Goal: Information Seeking & Learning: Learn about a topic

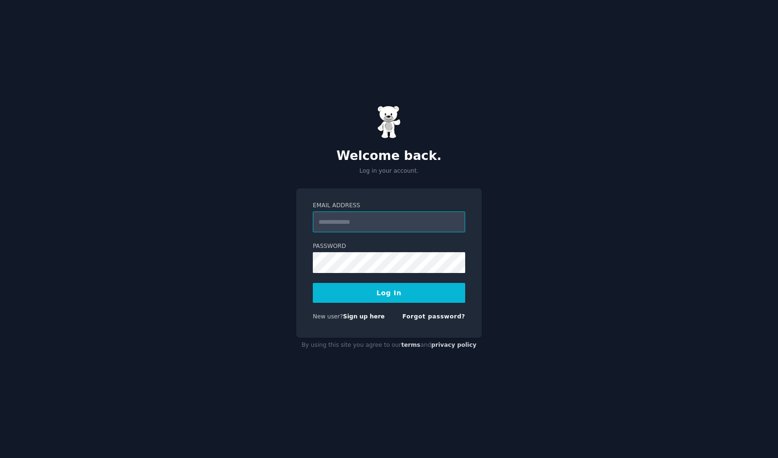
type input "**********"
click at [408, 290] on button "Log In" at bounding box center [389, 293] width 152 height 20
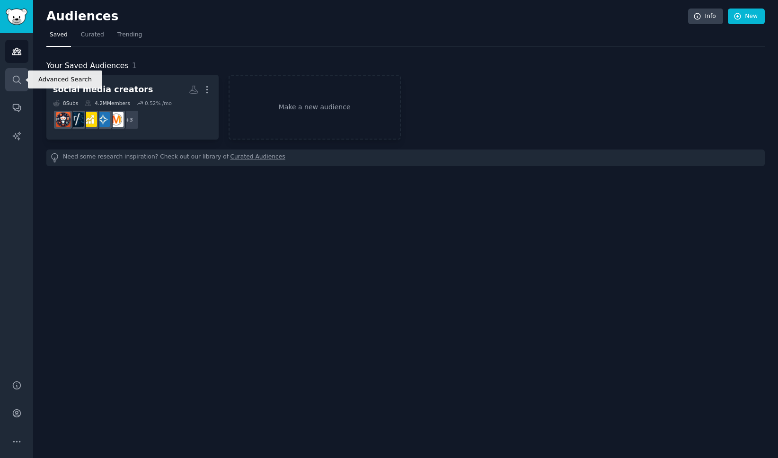
click at [18, 82] on icon "Sidebar" at bounding box center [17, 80] width 10 height 10
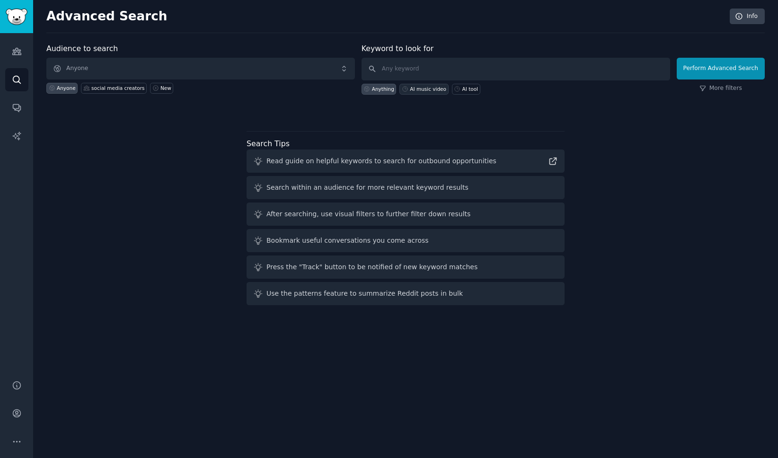
click at [416, 89] on div "AI music video" at bounding box center [428, 89] width 36 height 7
type input "AI music video"
click at [711, 67] on button "Perform Advanced Search" at bounding box center [720, 69] width 88 height 22
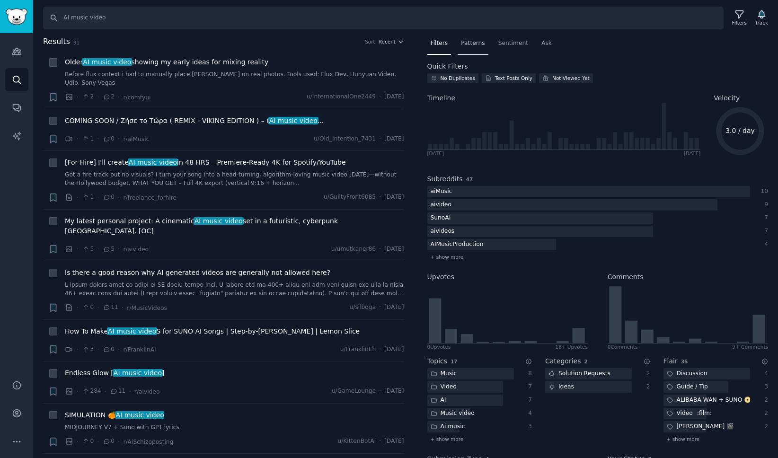
click at [479, 50] on div "Patterns" at bounding box center [472, 45] width 30 height 19
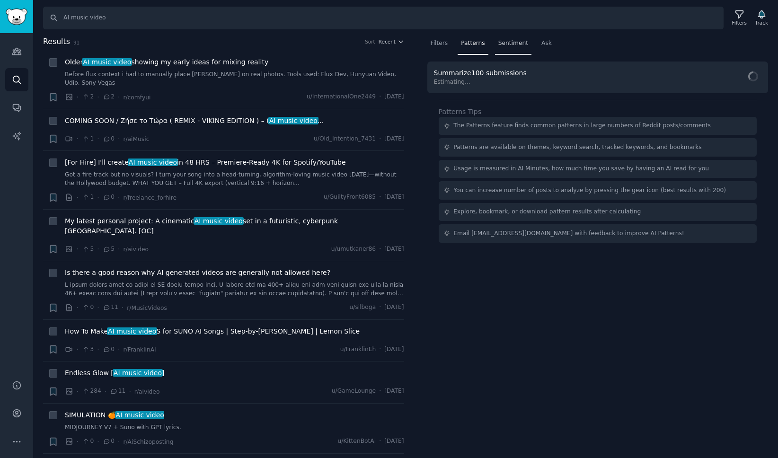
click at [513, 44] on span "Sentiment" at bounding box center [513, 43] width 30 height 9
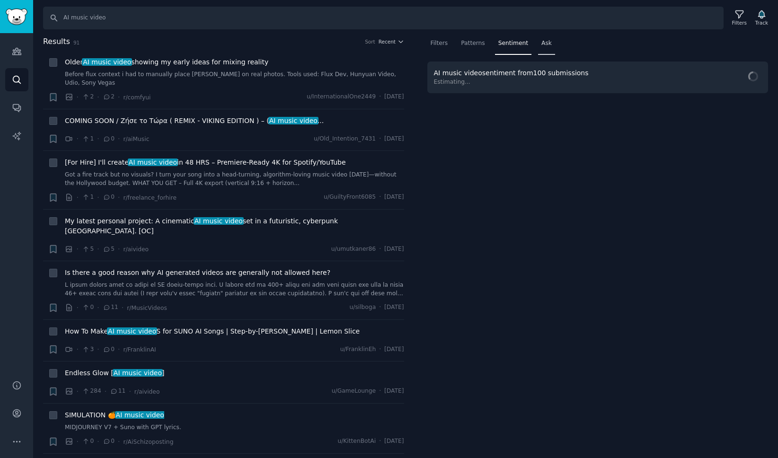
click at [546, 48] on div "Ask" at bounding box center [546, 45] width 17 height 19
